Goal: Information Seeking & Learning: Learn about a topic

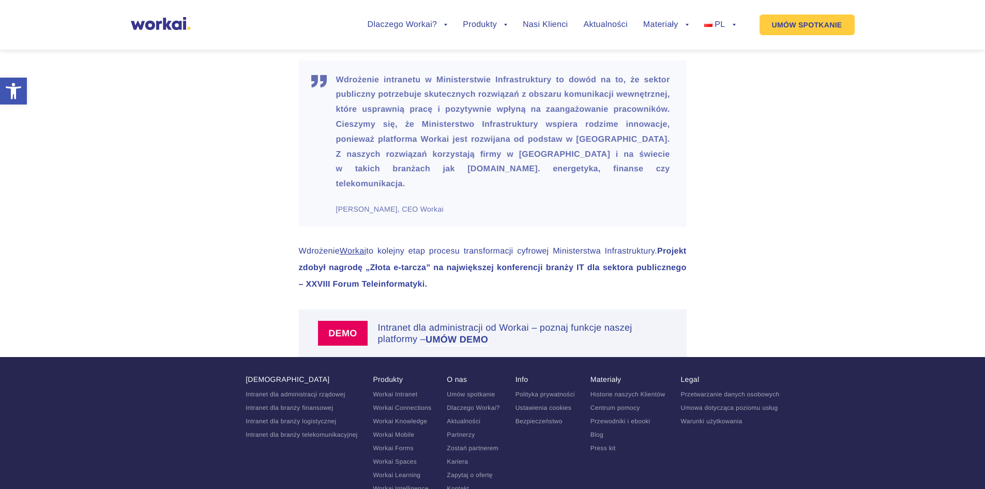
scroll to position [1499, 0]
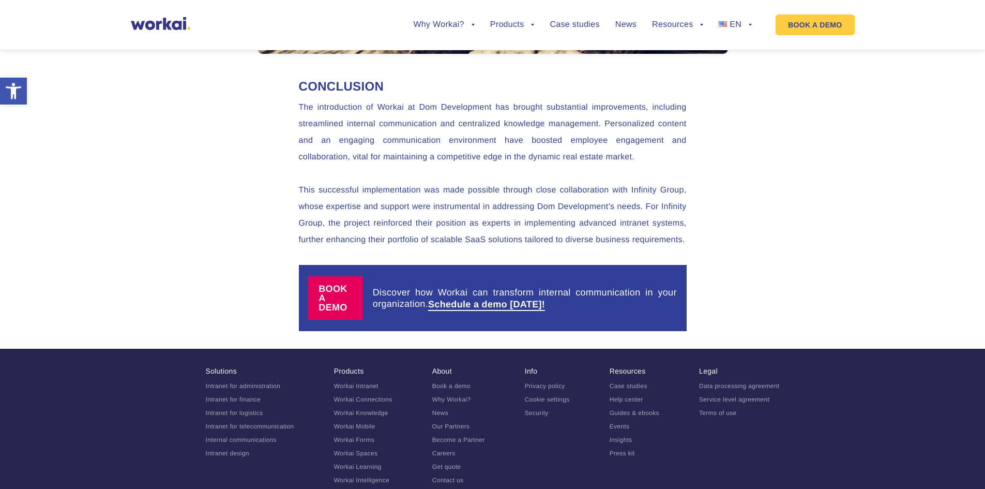
scroll to position [3567, 0]
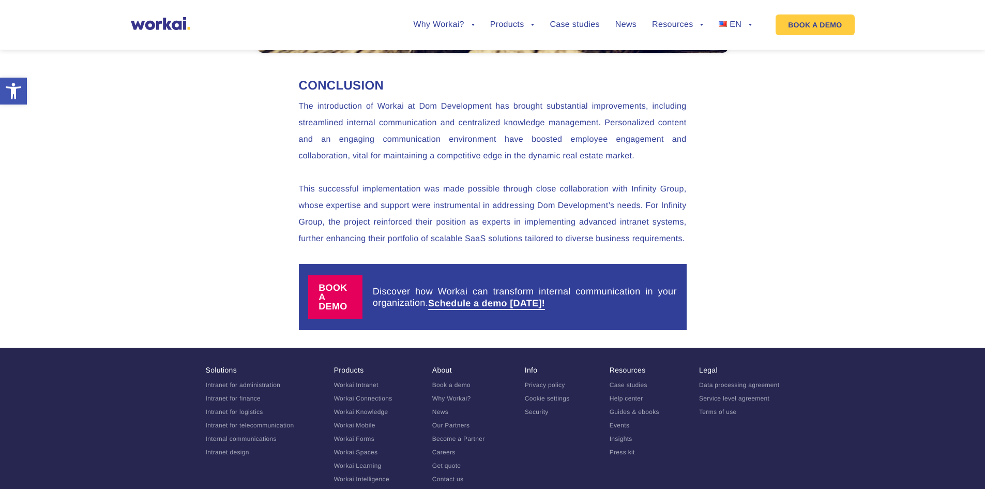
drag, startPoint x: 450, startPoint y: 180, endPoint x: 274, endPoint y: 204, distance: 177.4
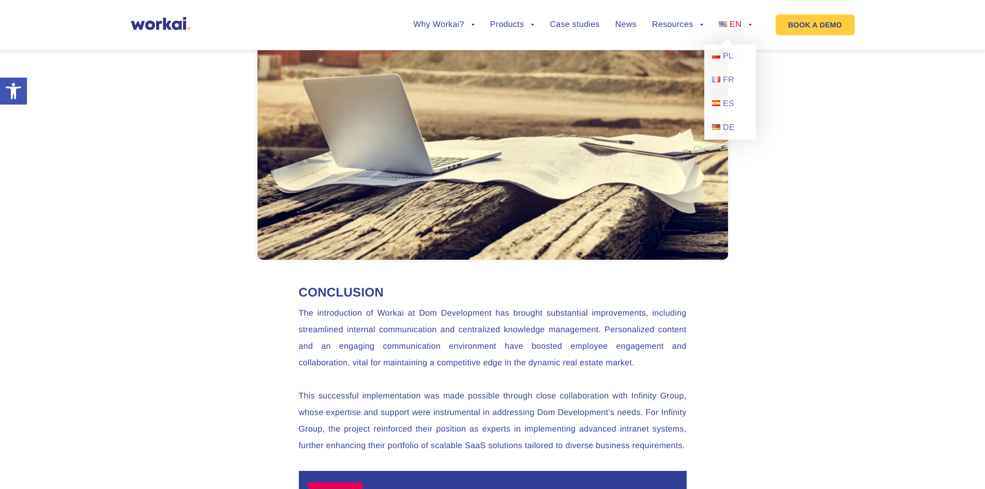
click at [746, 24] on link "EN" at bounding box center [735, 25] width 33 height 8
click at [729, 55] on span "PL" at bounding box center [728, 56] width 10 height 9
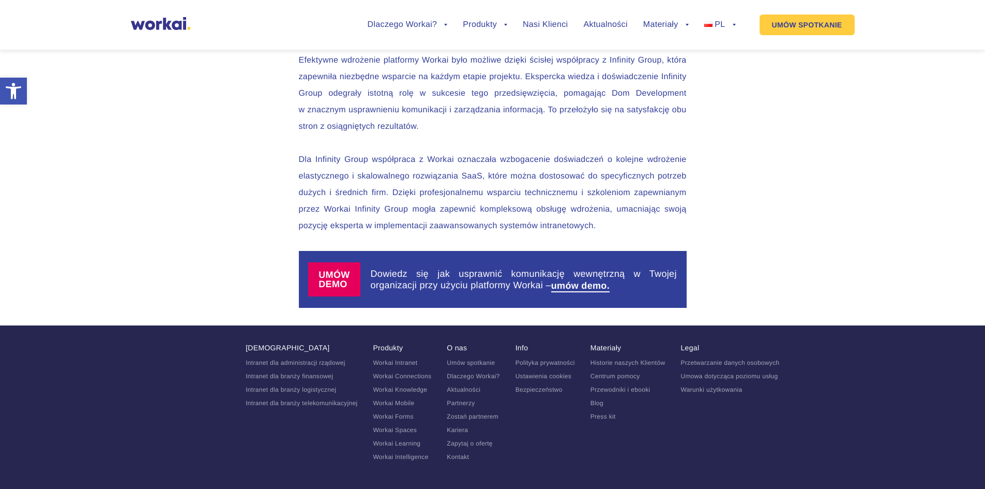
scroll to position [3865, 0]
